Goal: Task Accomplishment & Management: Manage account settings

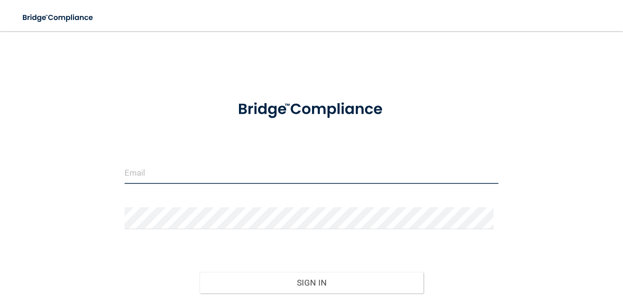
click at [230, 172] on input "email" at bounding box center [312, 173] width 374 height 22
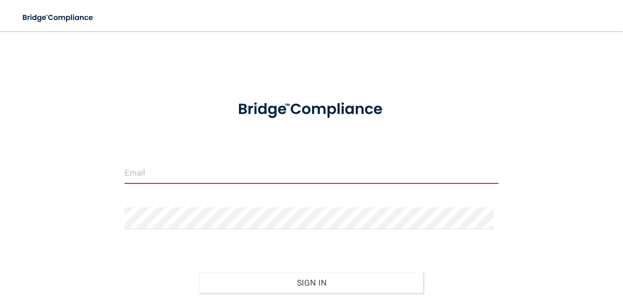
type input "[PERSON_NAME][EMAIL_ADDRESS][PERSON_NAME][DOMAIN_NAME]"
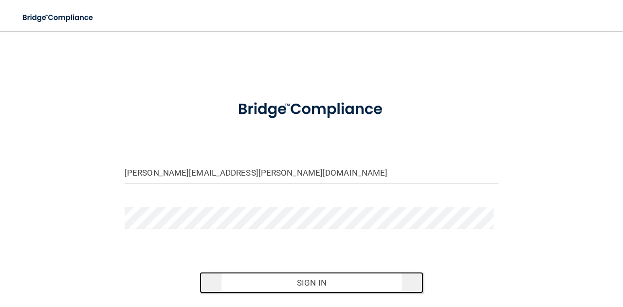
click at [356, 279] on button "Sign In" at bounding box center [311, 282] width 224 height 21
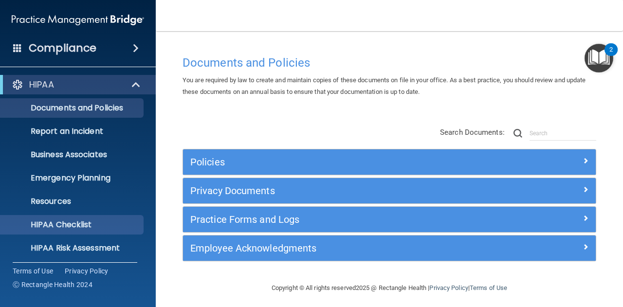
scroll to position [96, 0]
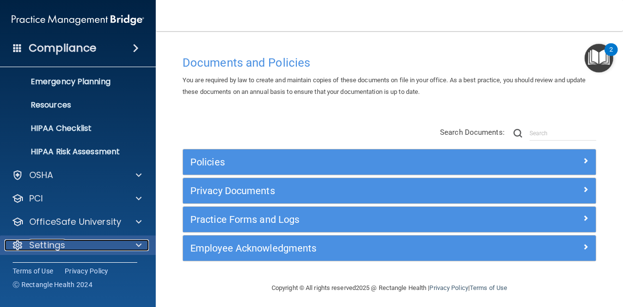
click at [95, 244] on div "Settings" at bounding box center [64, 245] width 121 height 12
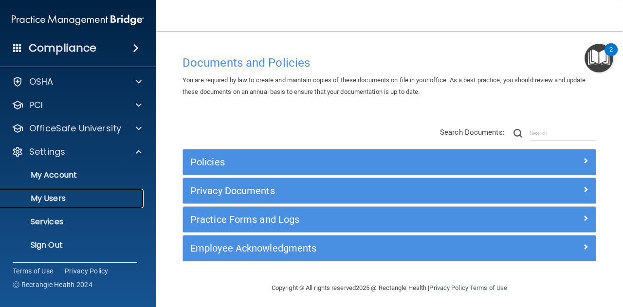
click at [60, 199] on p "My Users" at bounding box center [72, 199] width 133 height 10
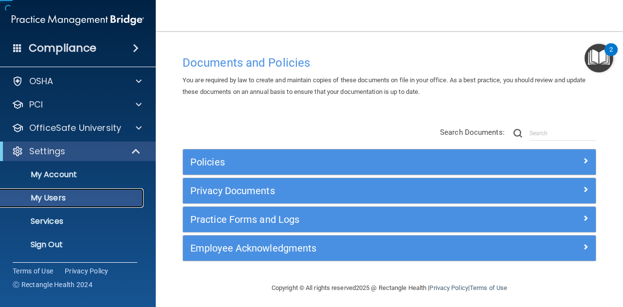
scroll to position [26, 0]
select select "20"
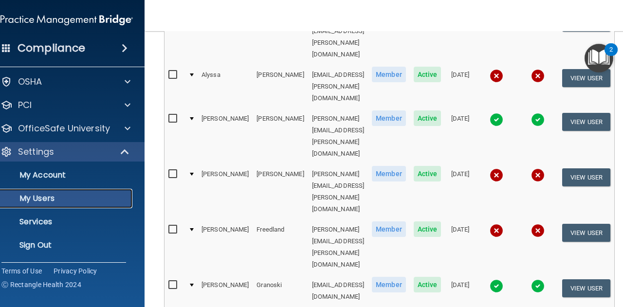
scroll to position [514, 0]
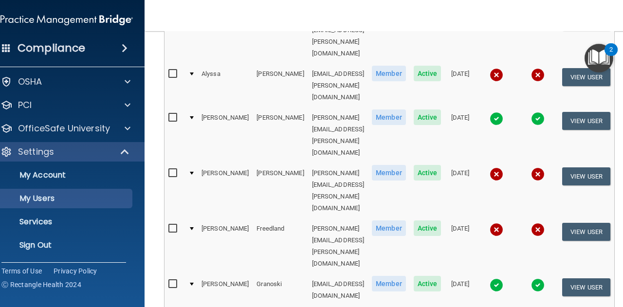
select select "20"
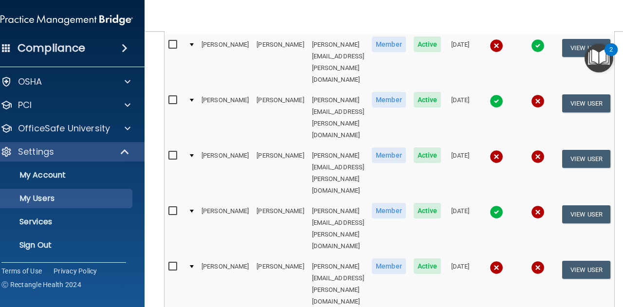
scroll to position [119, 0]
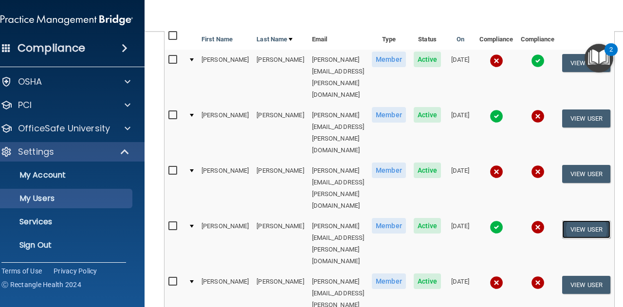
click at [585, 220] on button "View User" at bounding box center [586, 229] width 48 height 18
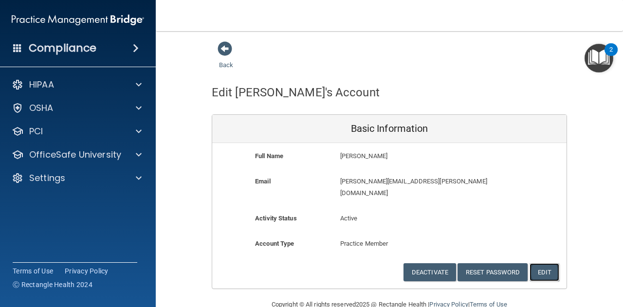
click at [548, 263] on button "Edit" at bounding box center [544, 272] width 30 height 18
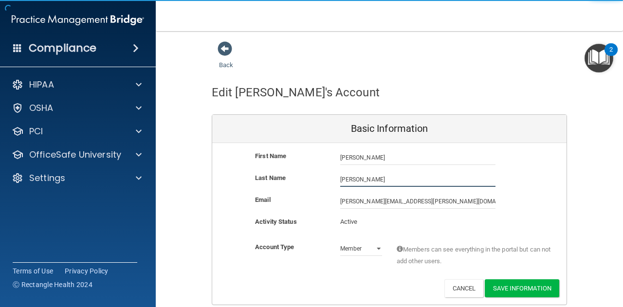
drag, startPoint x: 377, startPoint y: 180, endPoint x: 308, endPoint y: 181, distance: 68.6
click at [308, 181] on div "Last Name [PERSON_NAME]" at bounding box center [389, 179] width 354 height 15
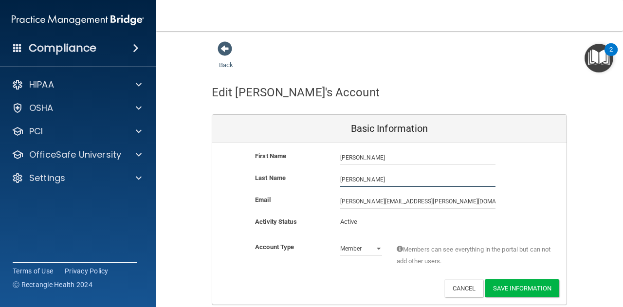
paste input "[PERSON_NAME]"
type input "[PERSON_NAME]"
click at [524, 289] on button "Save Information" at bounding box center [522, 288] width 74 height 18
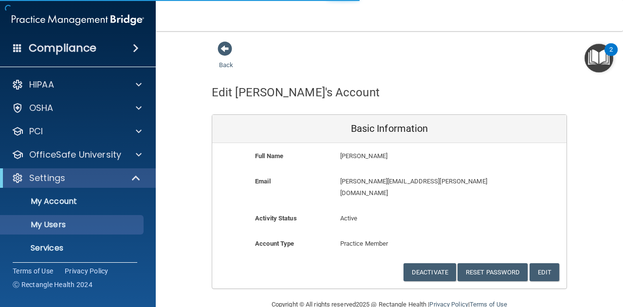
select select "20"
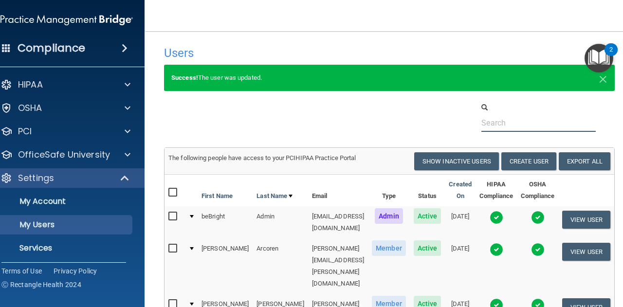
click at [514, 123] on input "text" at bounding box center [538, 123] width 114 height 18
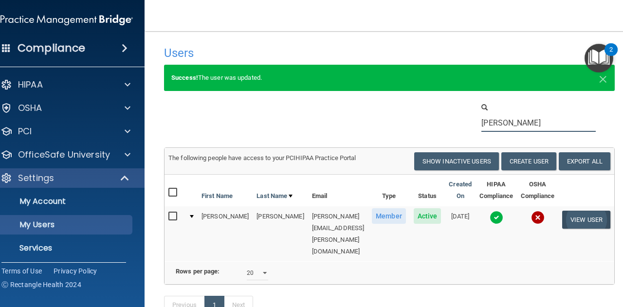
type input "[PERSON_NAME]"
click at [583, 216] on button "View User" at bounding box center [586, 220] width 48 height 18
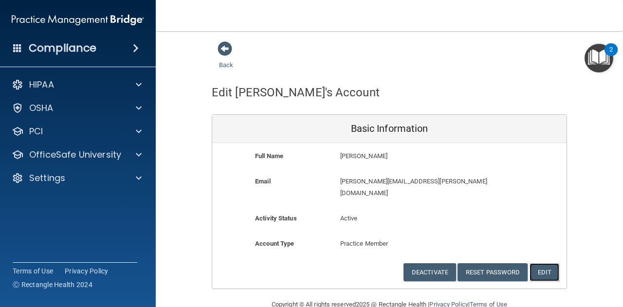
click at [544, 263] on button "Edit" at bounding box center [544, 272] width 30 height 18
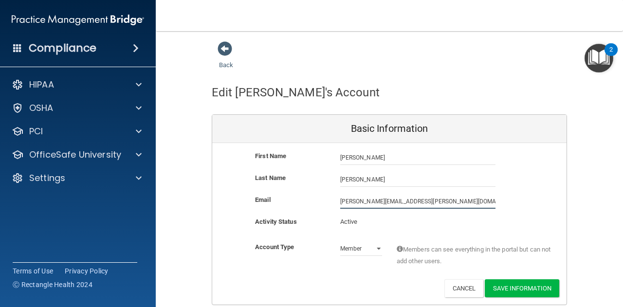
drag, startPoint x: 430, startPoint y: 202, endPoint x: 305, endPoint y: 197, distance: 125.6
click at [305, 197] on div "Email [PERSON_NAME][EMAIL_ADDRESS][PERSON_NAME][DOMAIN_NAME] [PERSON_NAME][DOMA…" at bounding box center [389, 201] width 354 height 15
paste input "[PERSON_NAME]"
type input "[PERSON_NAME][EMAIL_ADDRESS][DOMAIN_NAME]"
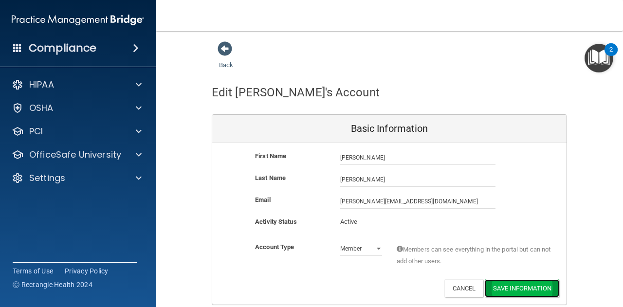
click at [528, 288] on button "Save Information" at bounding box center [522, 288] width 74 height 18
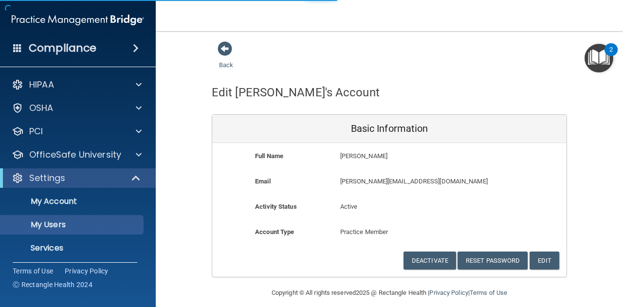
select select "20"
